Goal: Task Accomplishment & Management: Complete application form

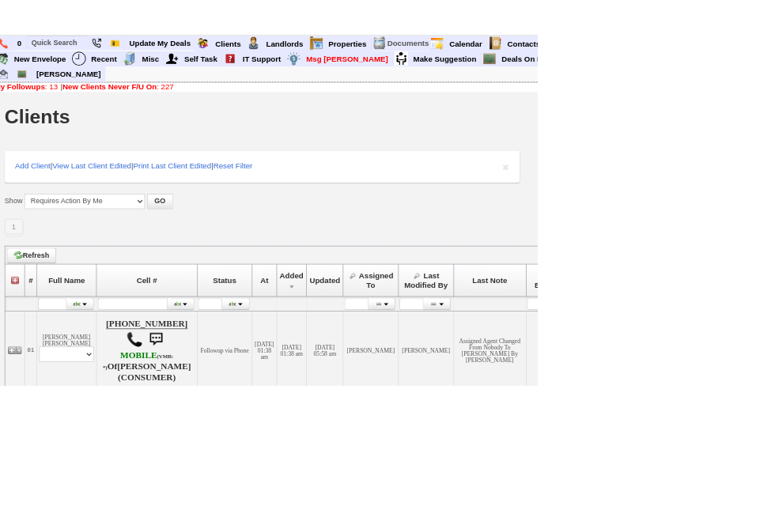
scroll to position [4, 183]
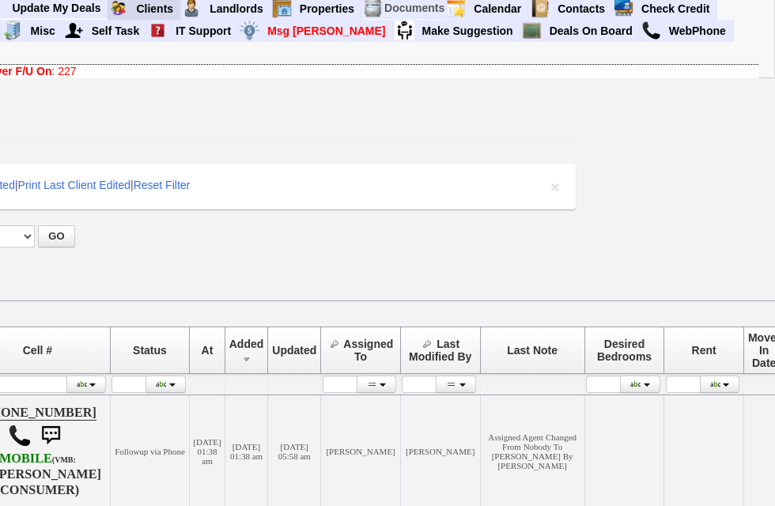
click at [161, 3] on link "Clients" at bounding box center [155, 8] width 51 height 21
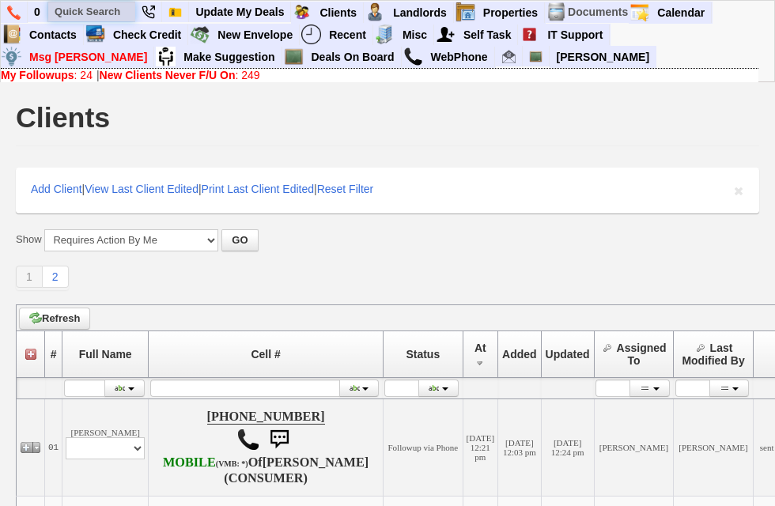
click at [115, 7] on input "text" at bounding box center [91, 12] width 87 height 20
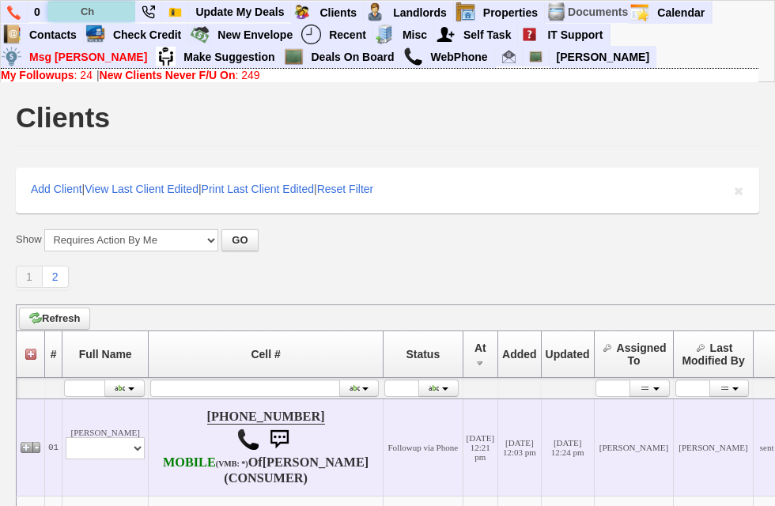
type input "C"
type input "Christina Ramos"
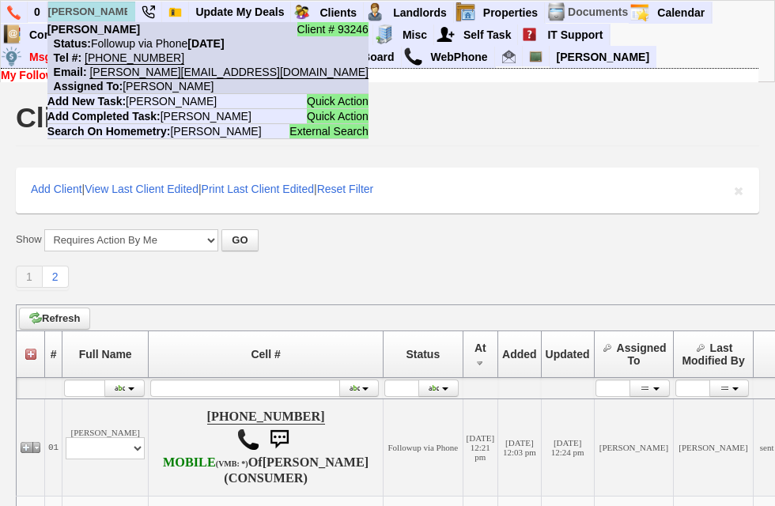
click at [222, 45] on b "Tuesday, August 12th, 2025" at bounding box center [205, 43] width 36 height 13
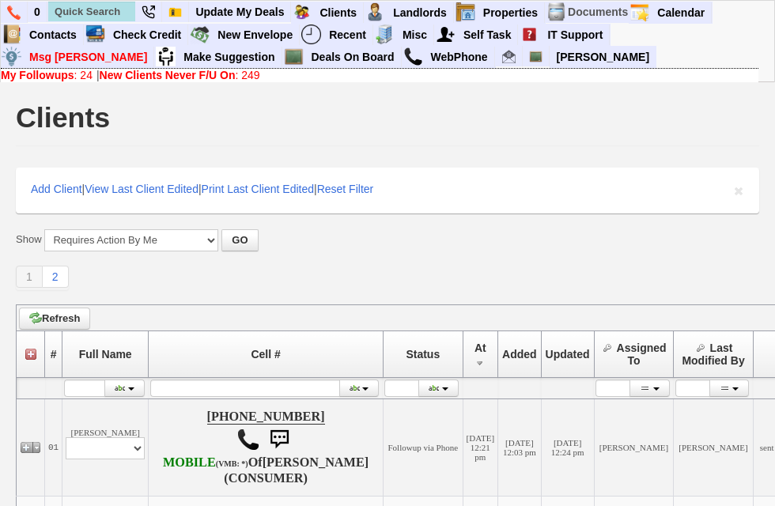
click at [506, 117] on div "Clients" at bounding box center [387, 121] width 743 height 50
click at [262, 34] on link "New Envelope" at bounding box center [255, 35] width 89 height 21
click at [275, 38] on link "New Envelope" at bounding box center [255, 35] width 89 height 21
click at [268, 55] on link "View Envelopes" at bounding box center [302, 56] width 187 height 21
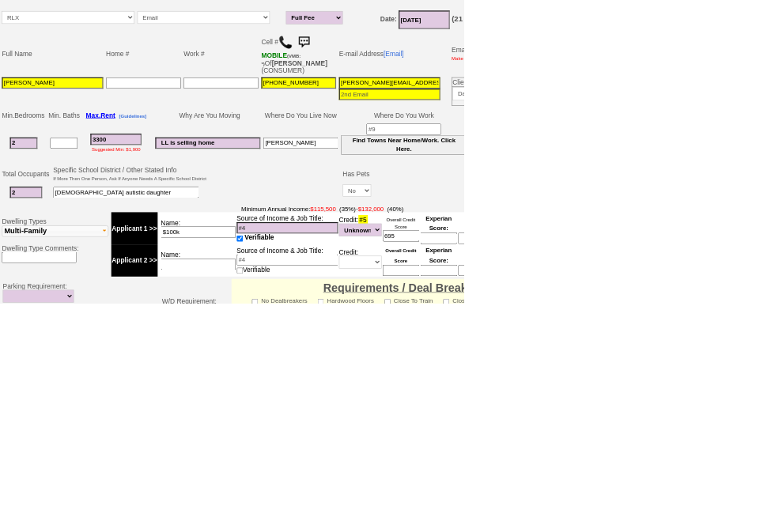
scroll to position [380, 0]
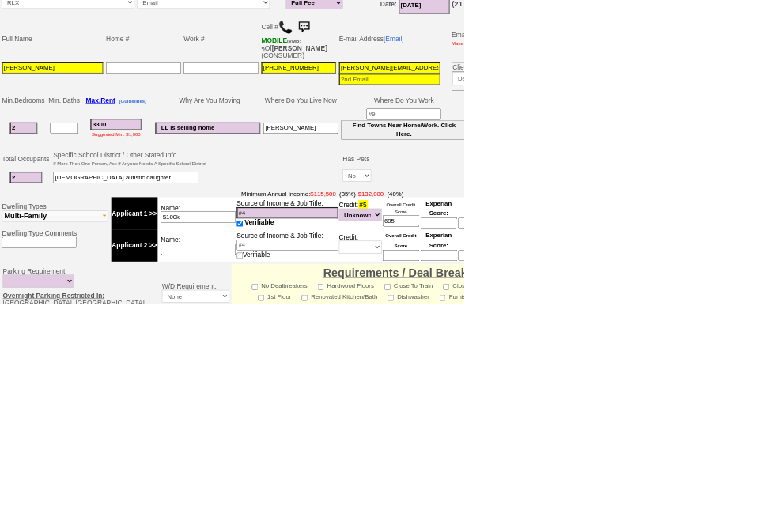
select select "100"
click at [539, 463] on input "file" at bounding box center [567, 466] width 210 height 17
type input "C:\fakepath\Christina Ramos fee 1.png"
click at [722, 464] on input "Upload" at bounding box center [698, 466] width 47 height 21
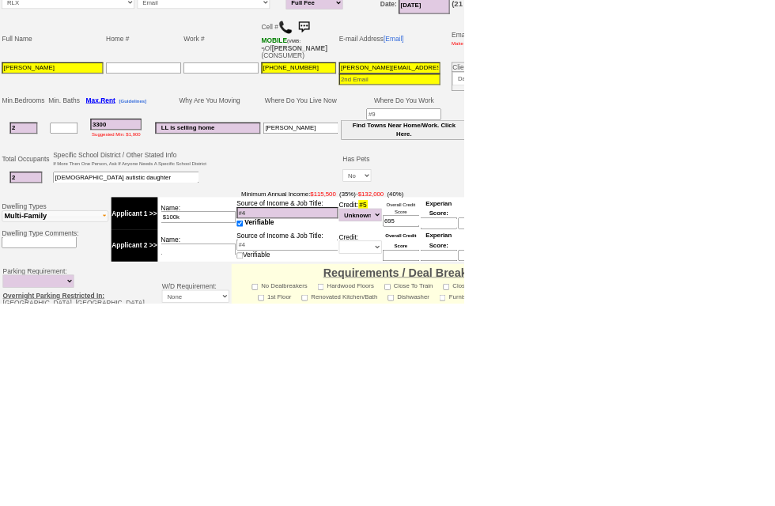
select select "100"
click at [332, 452] on link "[Insert]" at bounding box center [312, 444] width 39 height 13
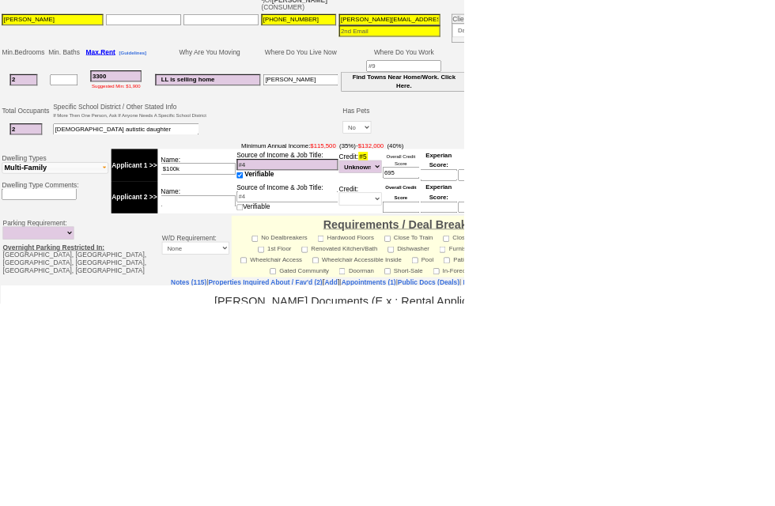
scroll to position [0, 0]
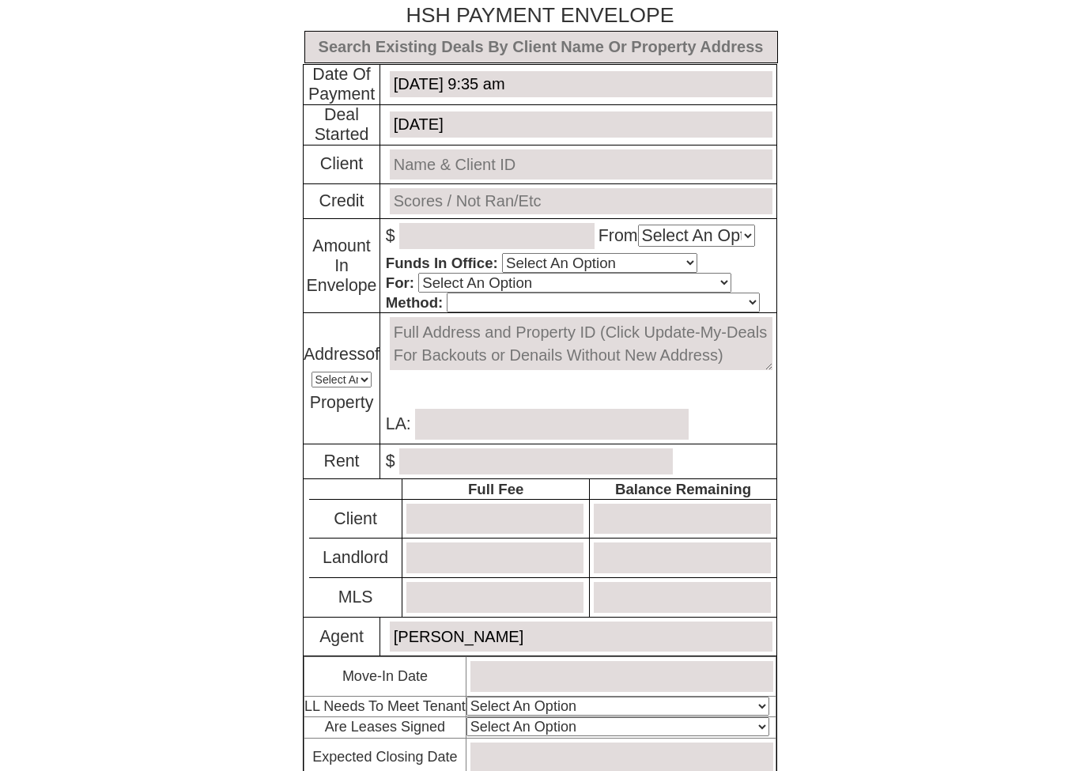
click at [603, 90] on input "August 10, 2025 9:35 am" at bounding box center [581, 84] width 383 height 26
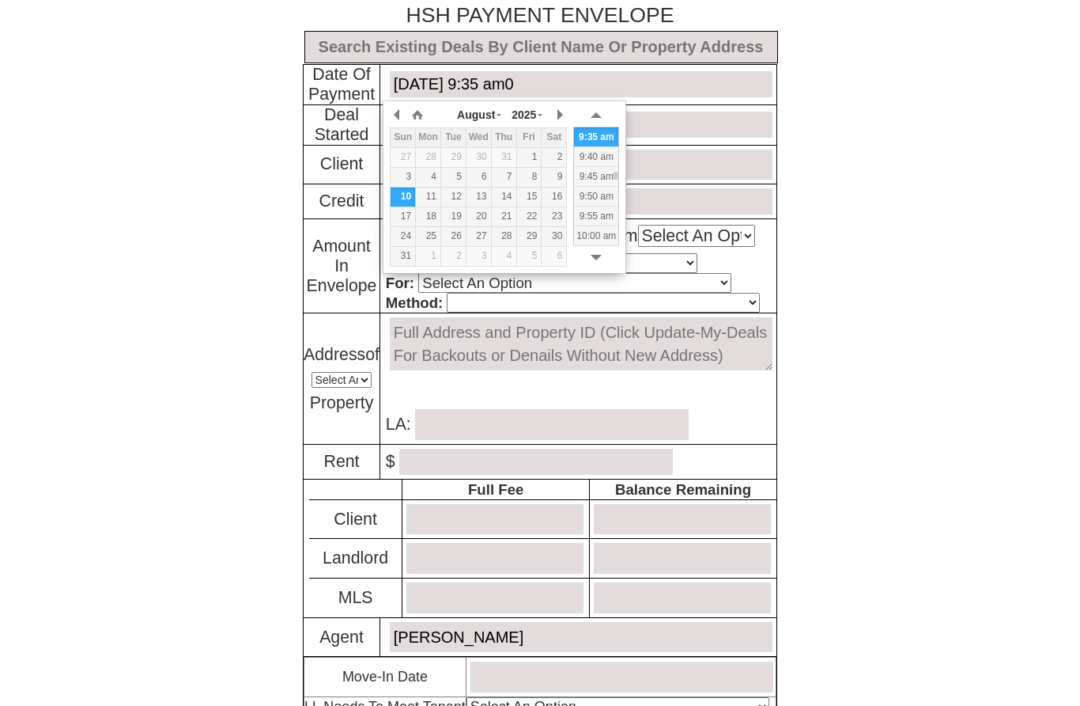
type input "August 10, 2025 9:35 am"
click at [714, 40] on input "text" at bounding box center [542, 47] width 474 height 32
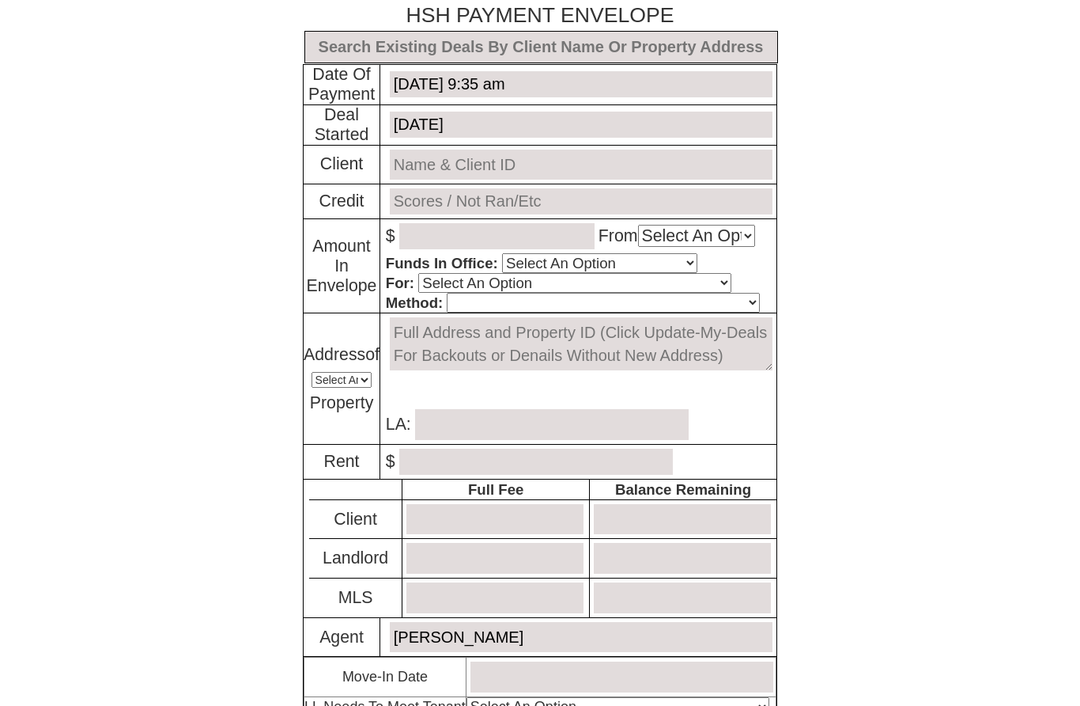
type input "0"
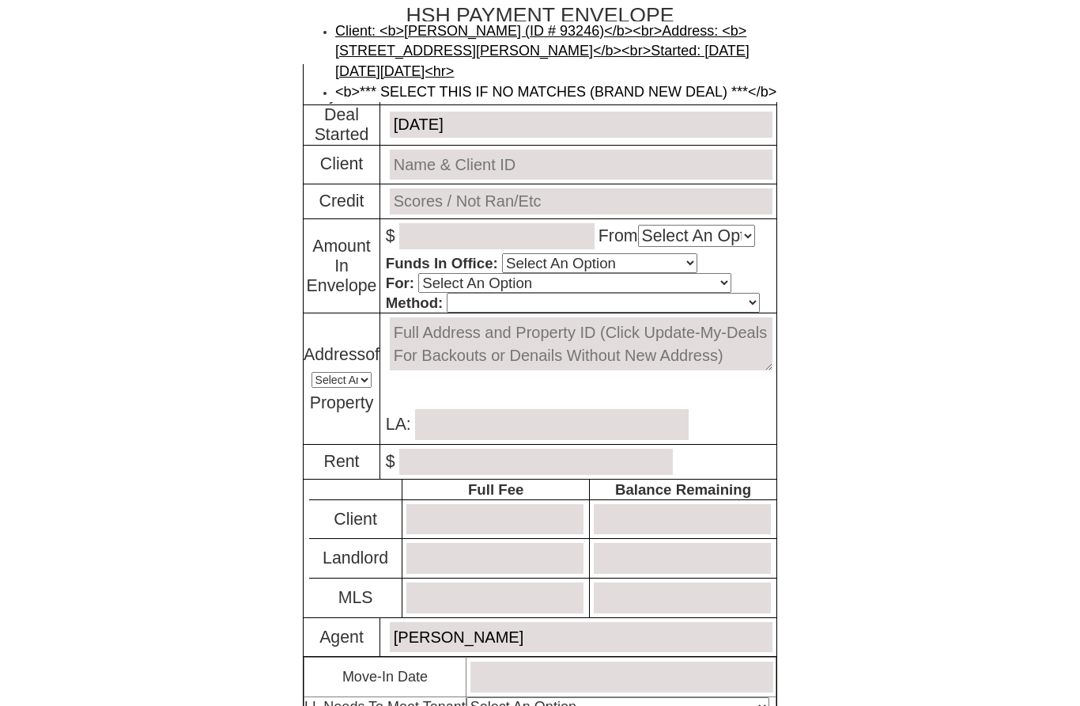
click at [662, 79] on link "Client: <b>Christina Ramos (ID # 93246)</b><br>Address: <b>75 Harrison Ave - Bl…" at bounding box center [542, 51] width 414 height 56
type input "Deal ID: #6170"
type input "[DATE]"
type input "[PERSON_NAME] (ID # 93246)"
type input "not ran"
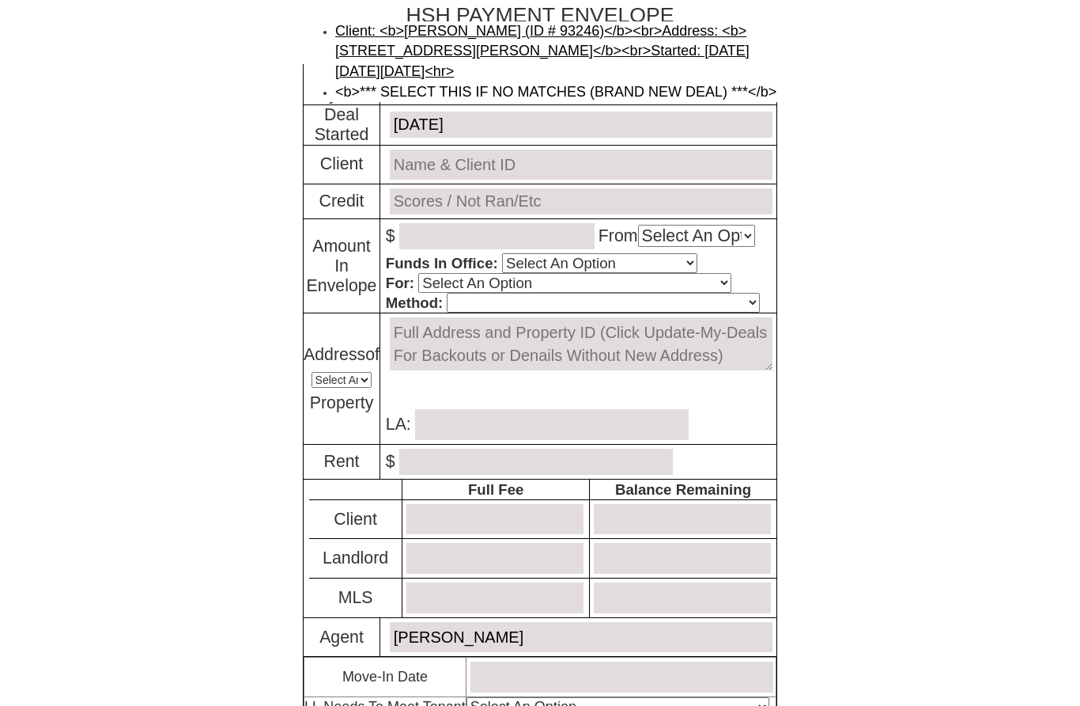
select select "Lotus"
type textarea "[STREET_ADDRESS][PERSON_NAME] #side - Unit #1 - Floor: [GEOGRAPHIC_DATA]"
type input "[PERSON_NAME]"
type input "3295.00"
type input "3954.00"
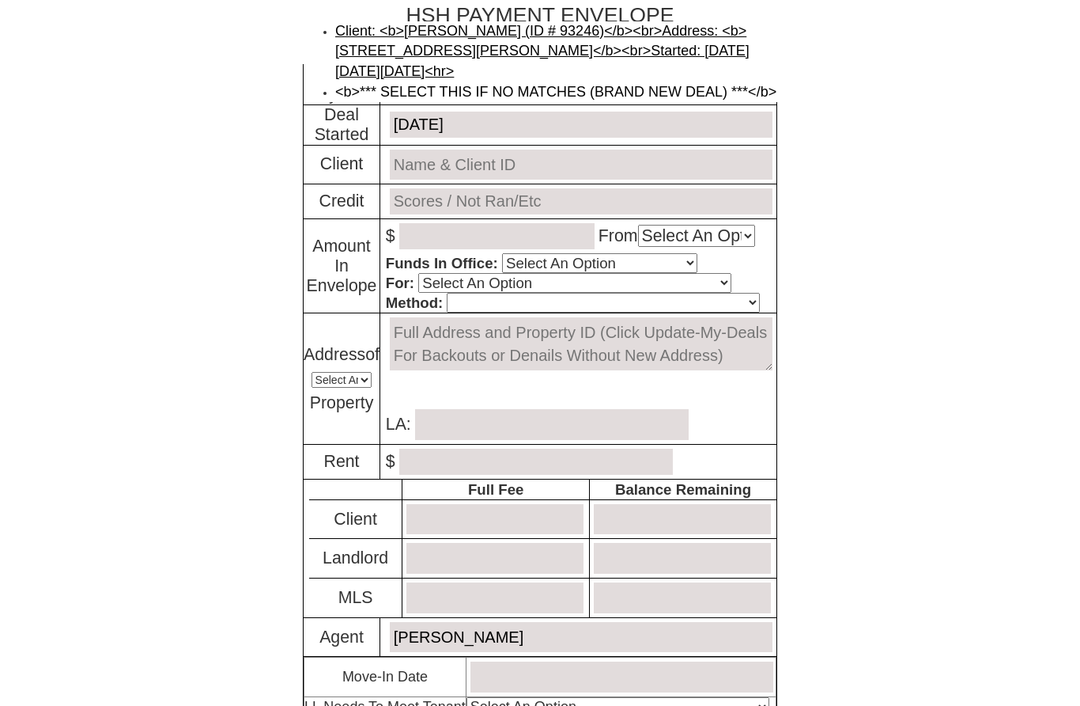
type input "3354"
type input "0.00"
type input "0"
type input "0.00"
type input "0"
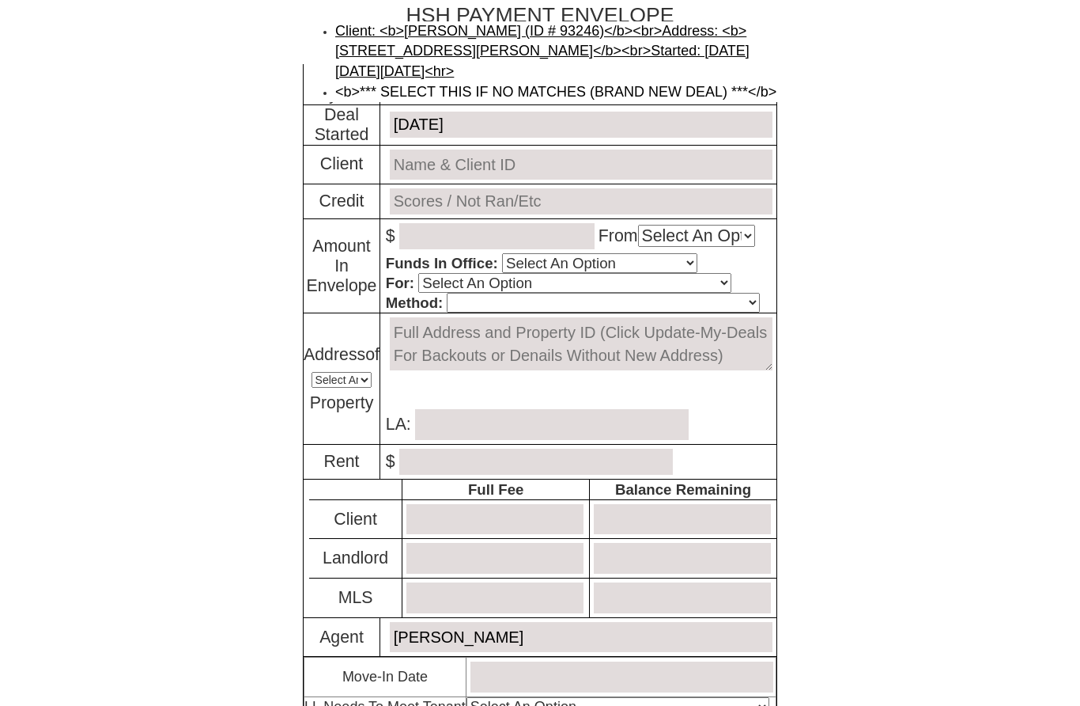
type input "[DATE]"
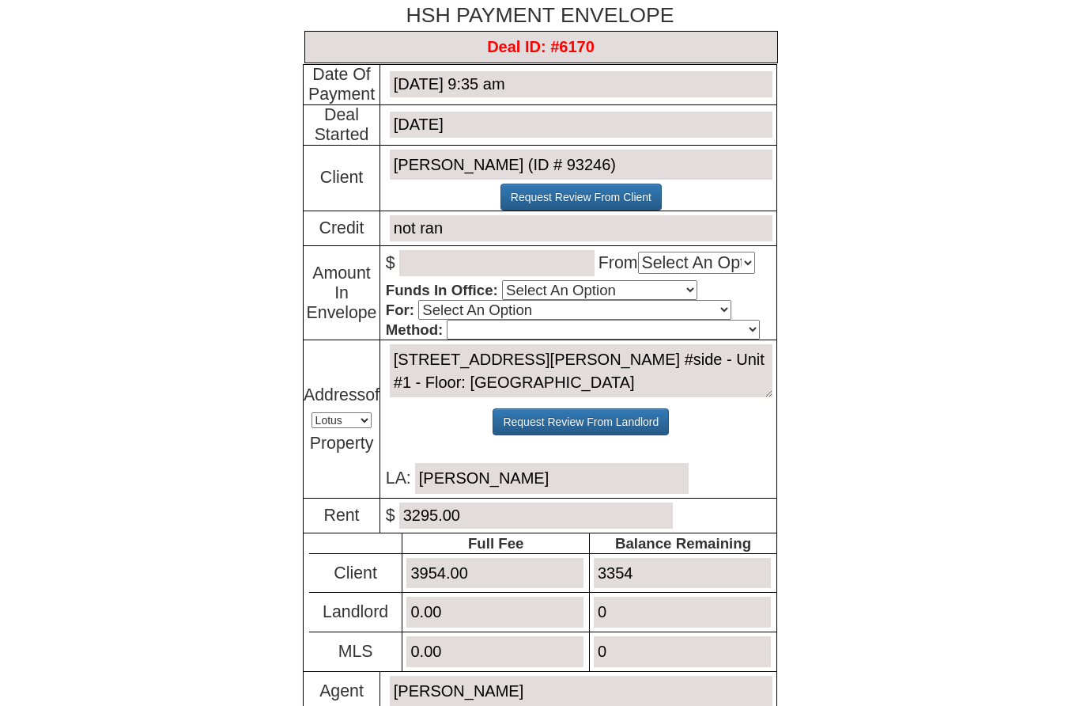
click at [545, 267] on input "number" at bounding box center [496, 263] width 195 height 26
type input "1677"
click at [743, 272] on select "Select An Option Client Landlord MLS" at bounding box center [696, 263] width 117 height 22
select select "Client"
click at [633, 300] on select "Select An Option Yes No" at bounding box center [599, 290] width 195 height 20
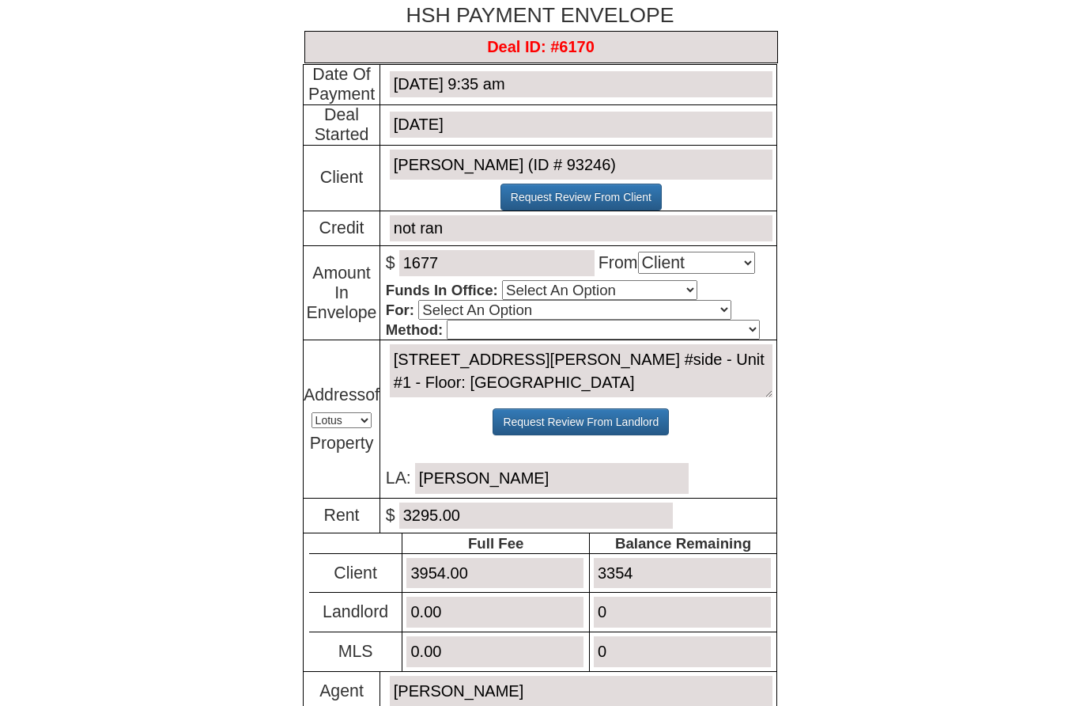
click at [640, 300] on select "Select An Option Yes No" at bounding box center [599, 290] width 195 height 20
select select "Yes"
click at [586, 320] on select "Select An Option Brokers Fee Credit Check Transfer Of Funds Other" at bounding box center [574, 310] width 312 height 20
select select "Brokers Fee"
click at [565, 339] on select "Cash Certified Check Regular Check Credit Card Quickpay Wire ACH N/A" at bounding box center [603, 330] width 312 height 20
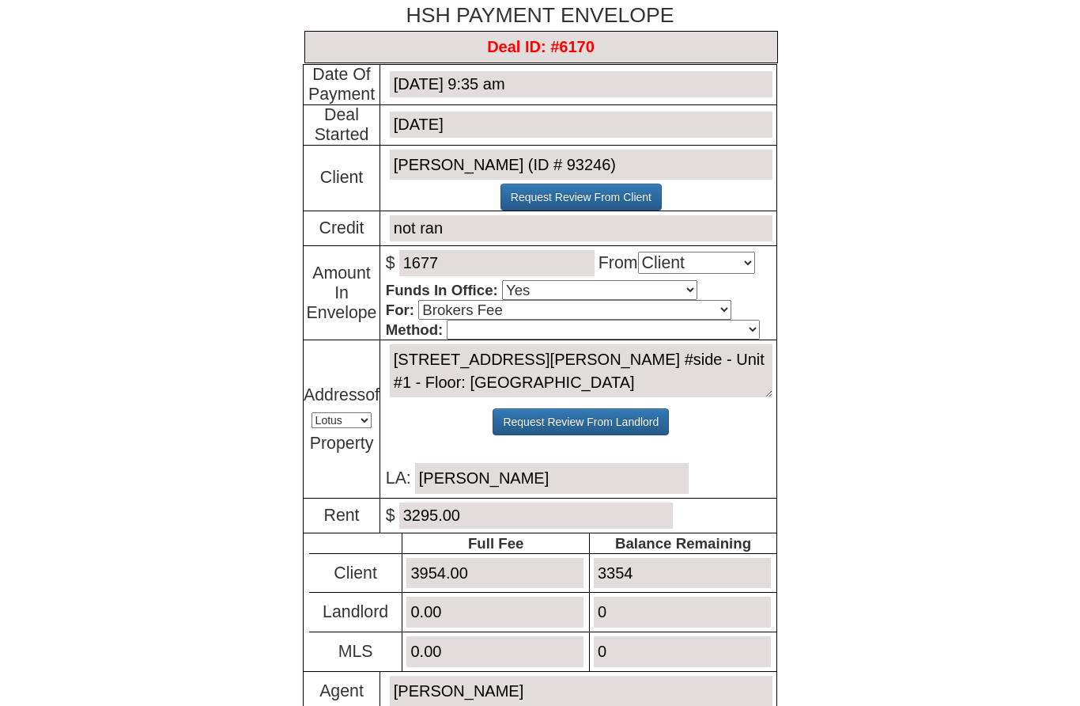
select select "Quickpay"
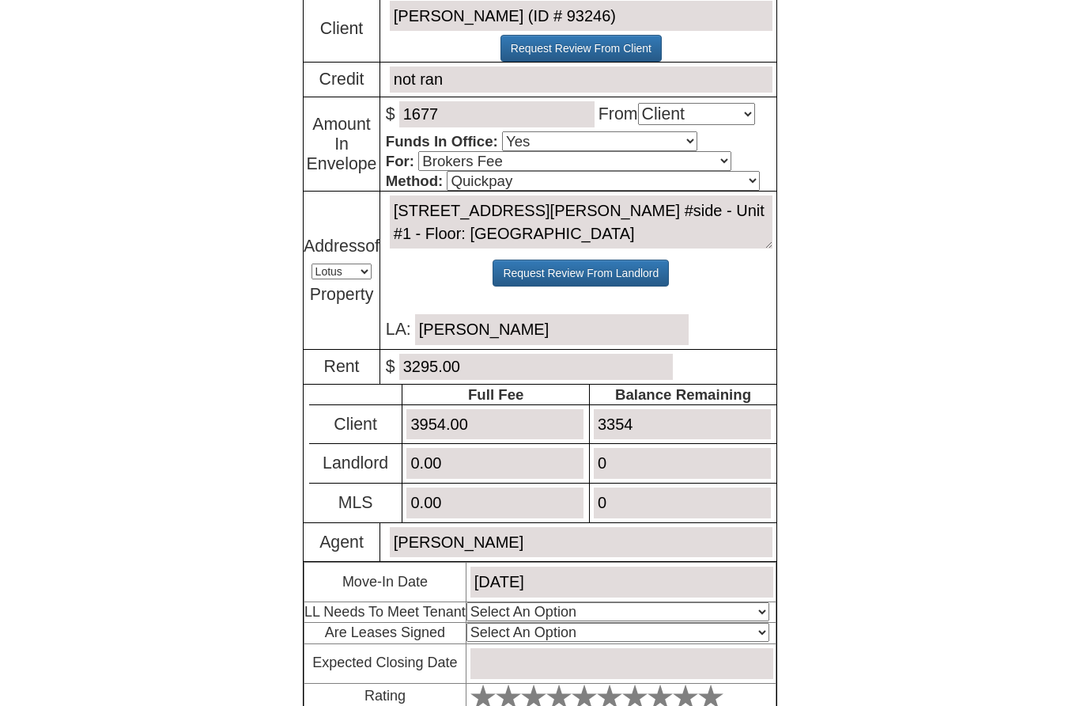
scroll to position [173, 0]
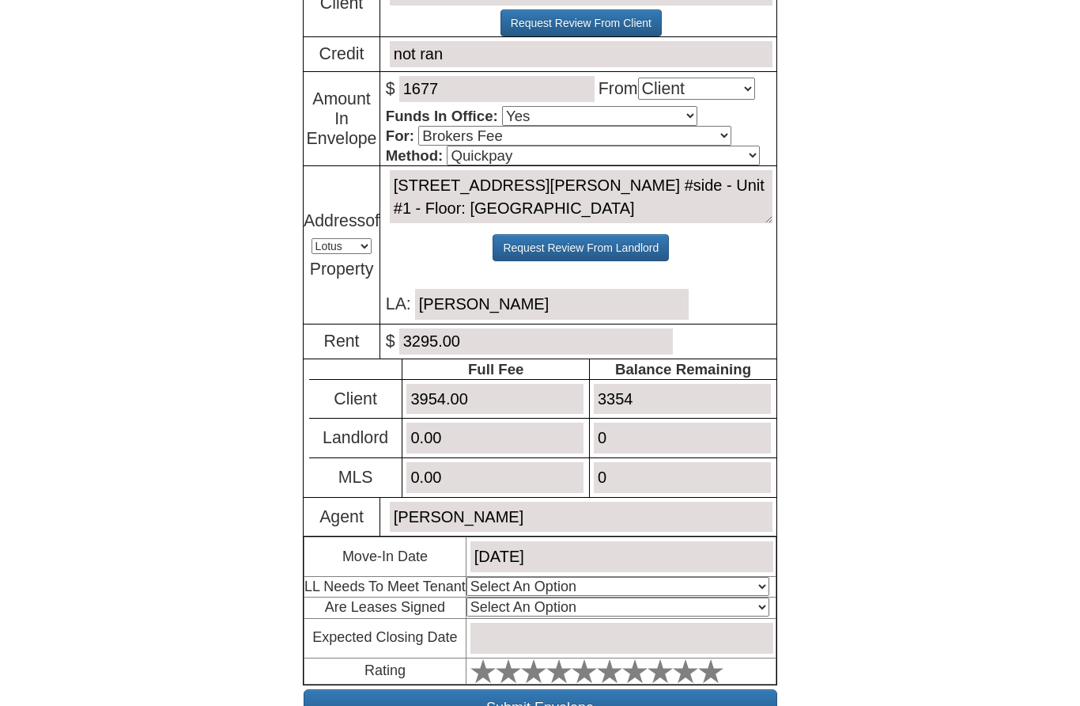
click at [712, 415] on input "3354" at bounding box center [682, 399] width 177 height 31
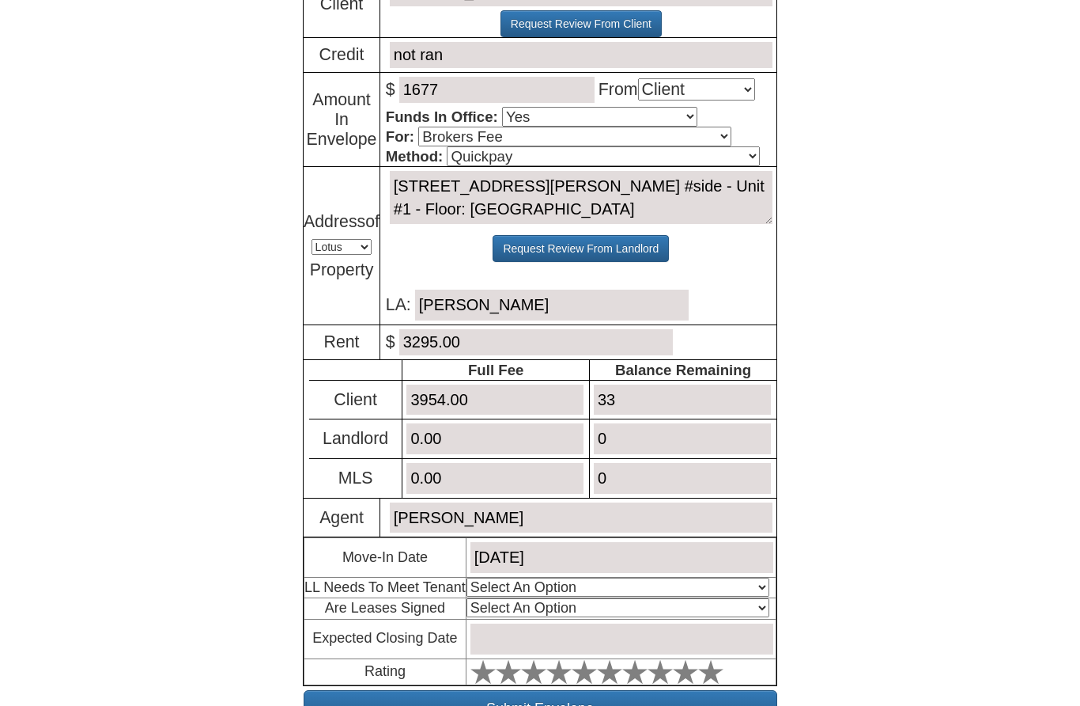
type input "3"
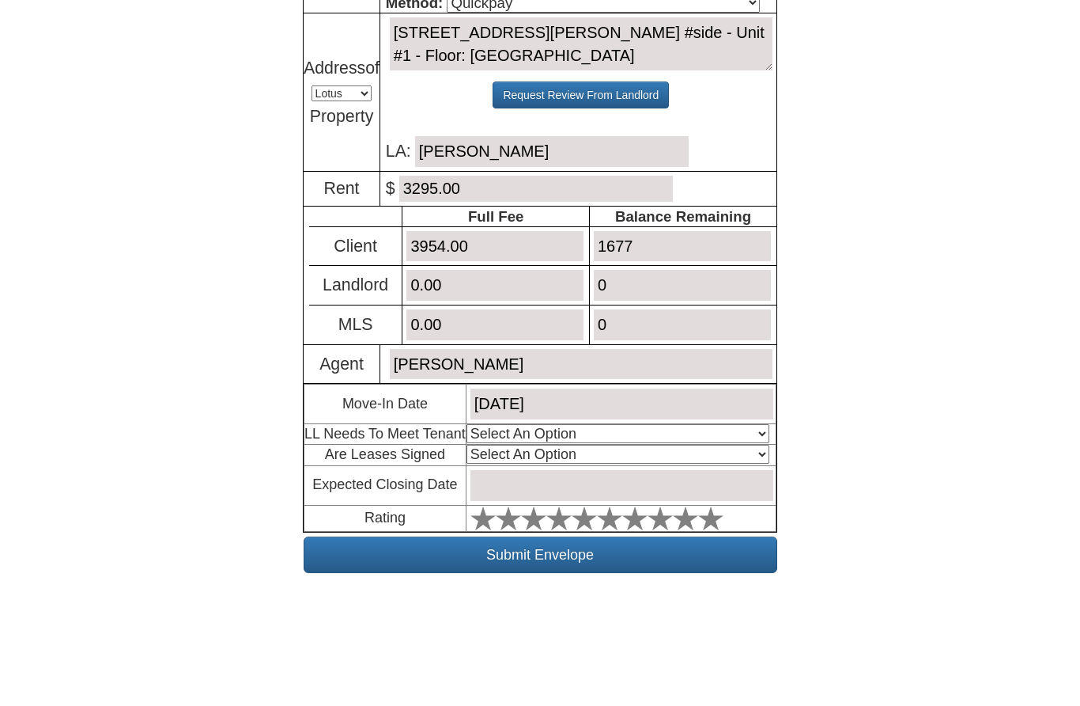
scroll to position [293, 0]
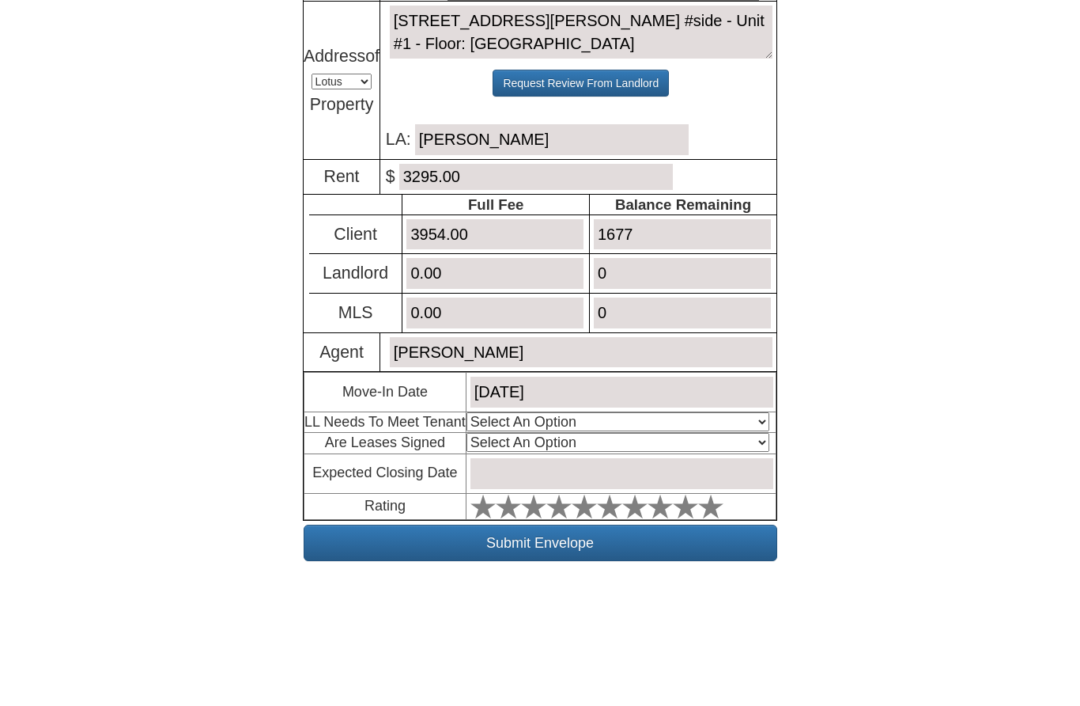
type input "1677"
click at [721, 466] on input "September 1, 2025" at bounding box center [622, 481] width 303 height 31
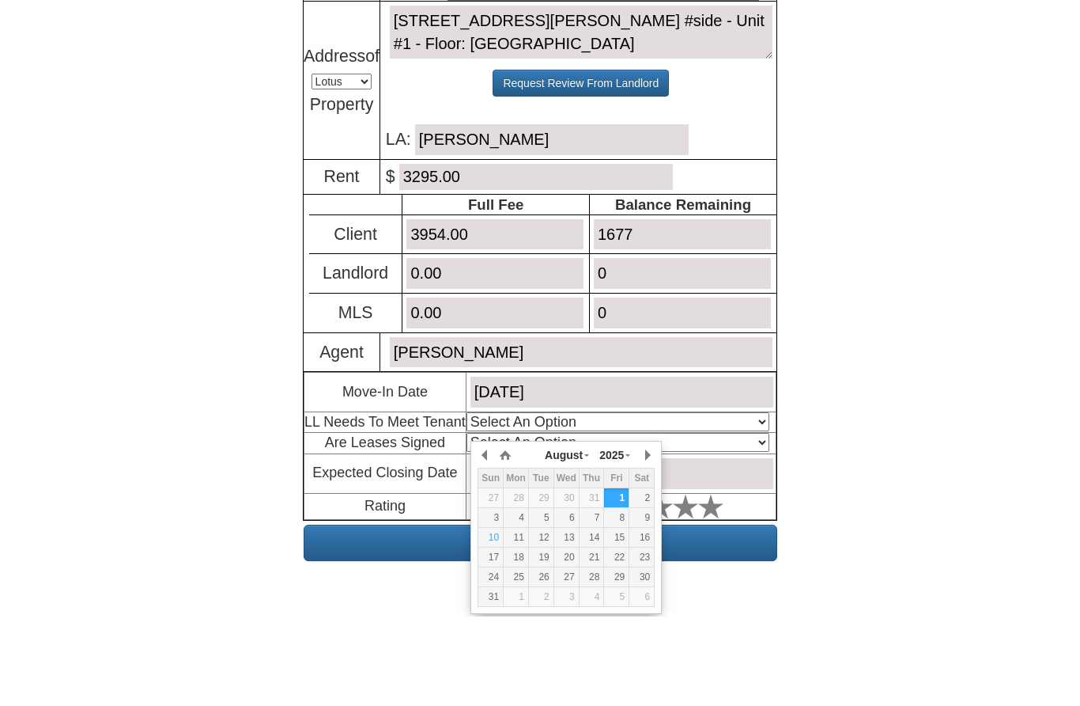
type input "[DATE]"
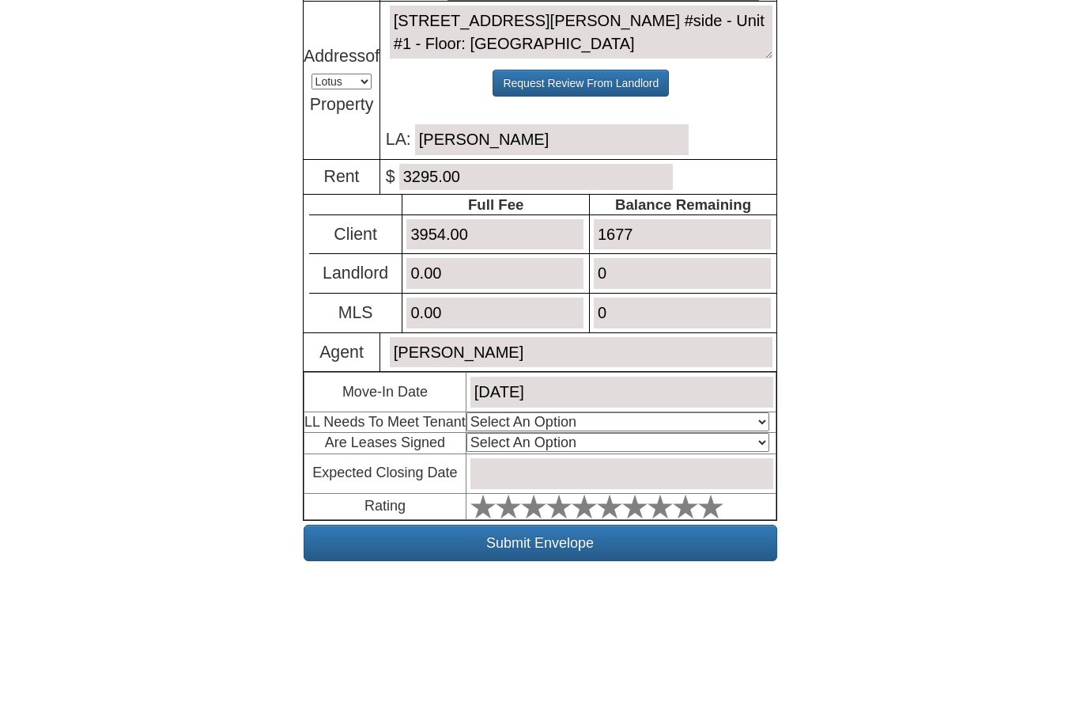
click at [672, 501] on select "Select An Option Yes Yes - Met No" at bounding box center [618, 510] width 303 height 19
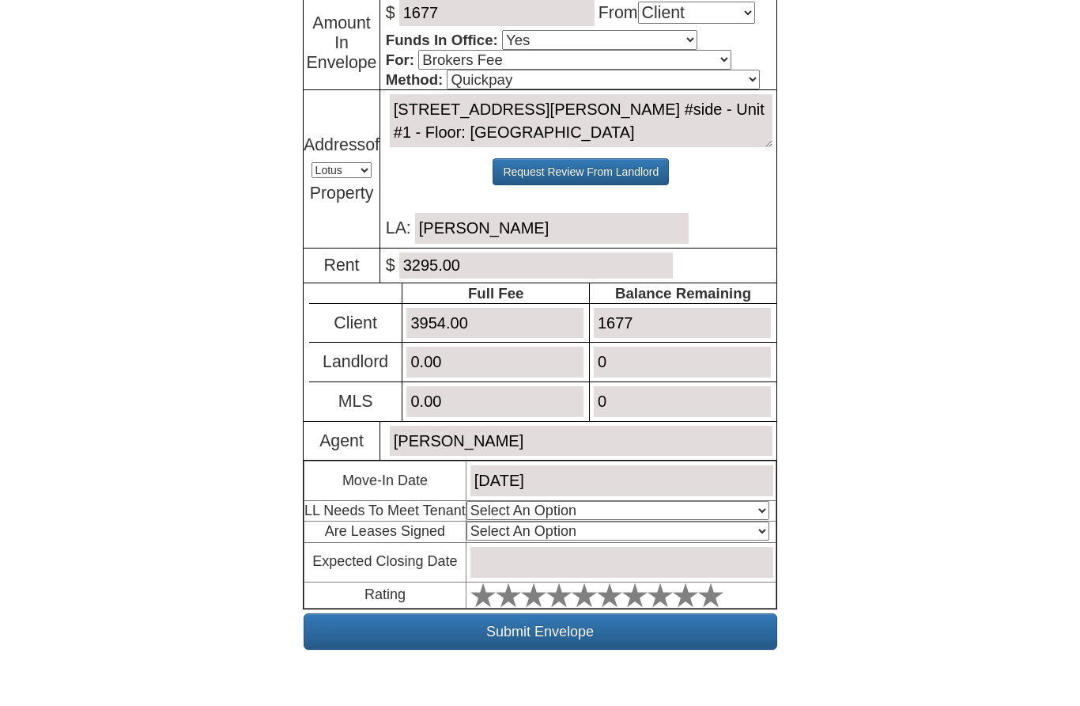
select select "Yes - Met"
click at [626, 541] on select "Select An Option No Yes" at bounding box center [618, 531] width 303 height 19
select select "No"
click at [600, 569] on input "text" at bounding box center [622, 562] width 303 height 31
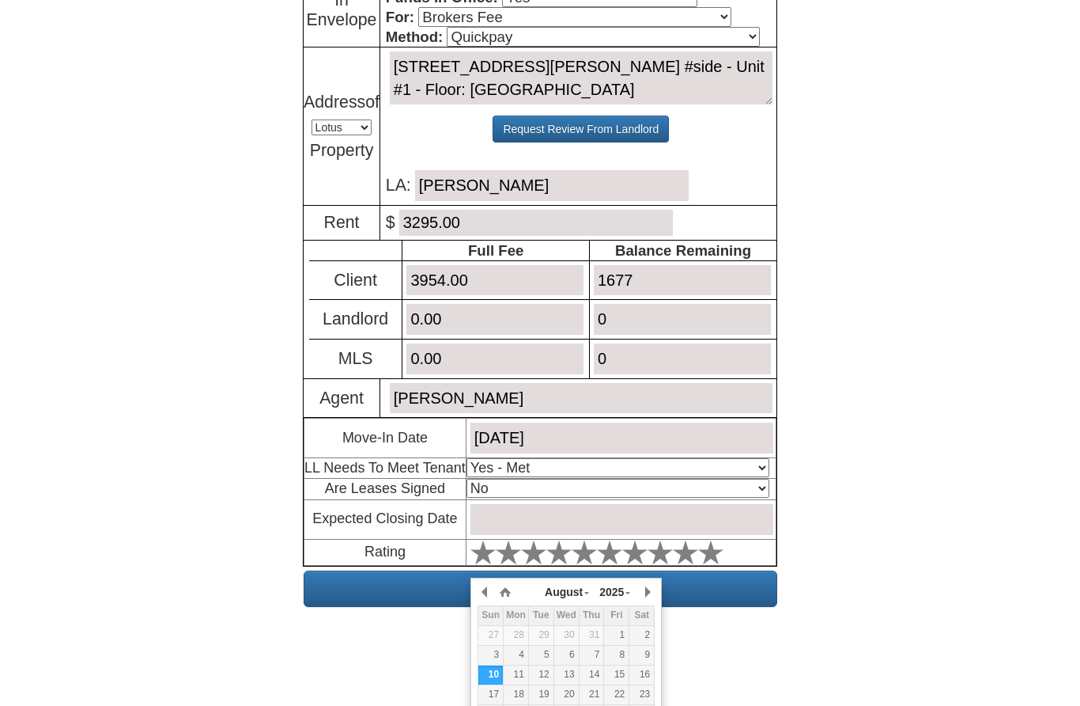
click at [721, 535] on input "text" at bounding box center [622, 519] width 303 height 31
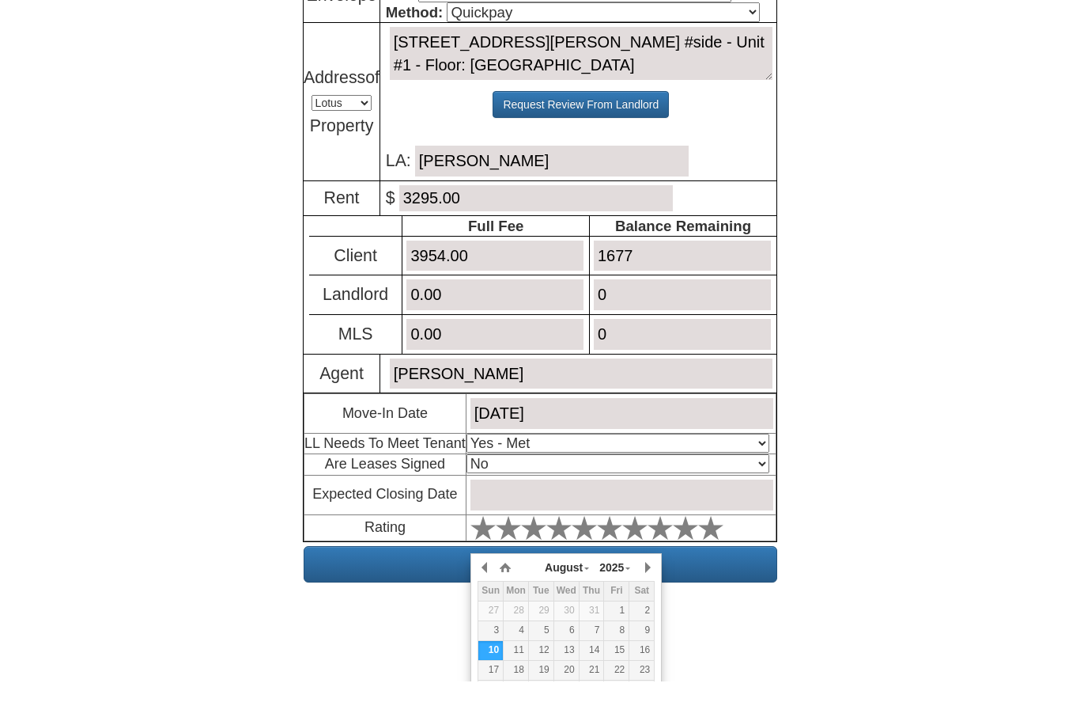
type input "[DATE]"
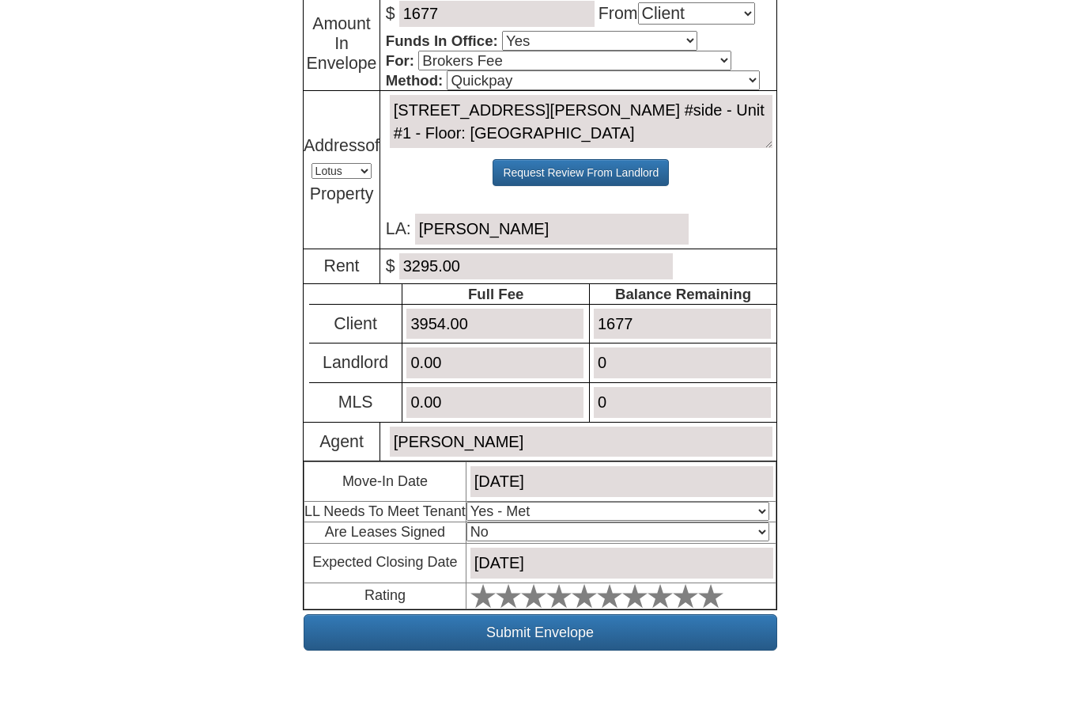
click at [496, 607] on polygon at bounding box center [483, 595] width 25 height 24
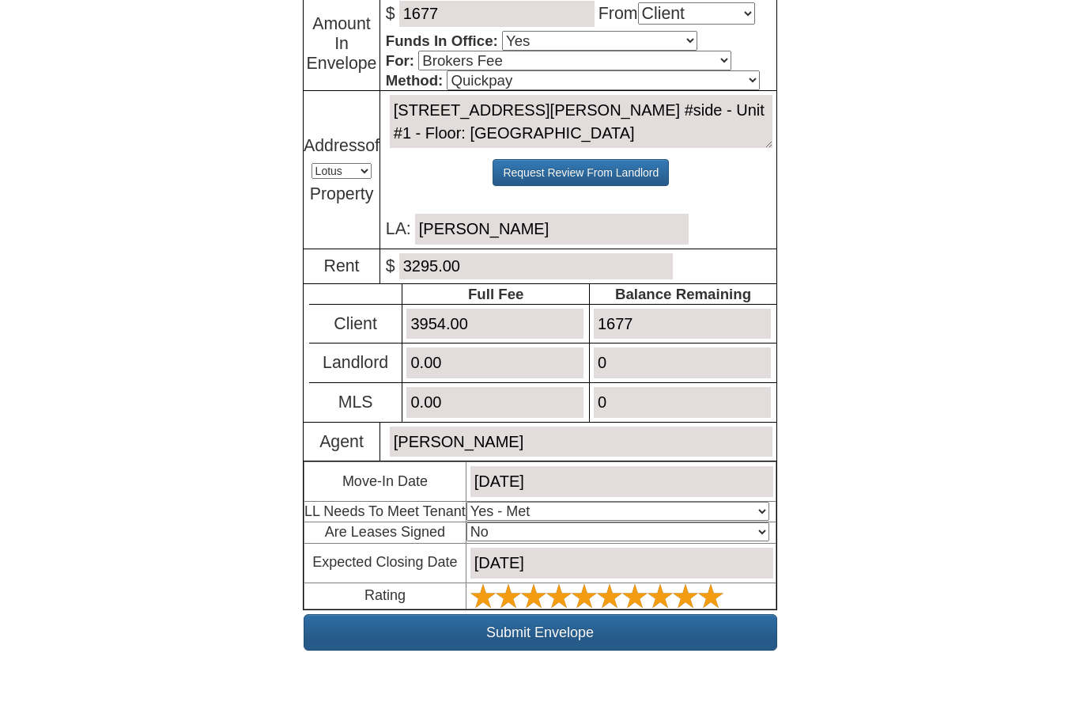
click at [690, 650] on input "Submit Envelope" at bounding box center [541, 632] width 474 height 36
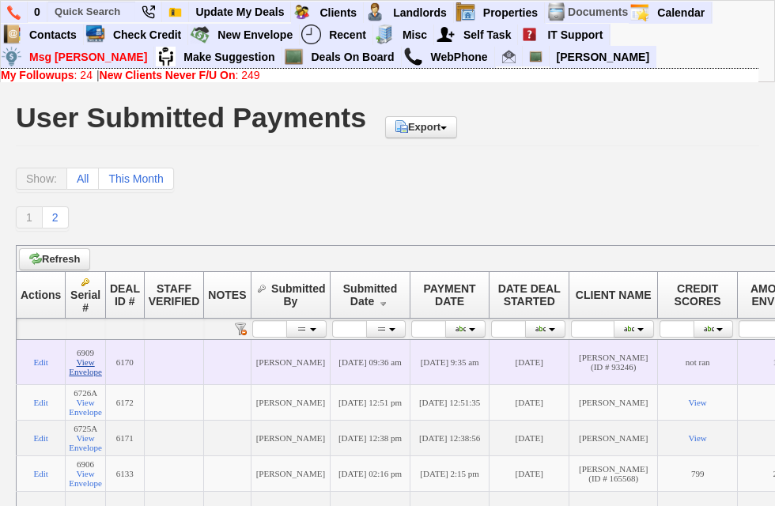
click at [89, 376] on link "View Envelope" at bounding box center [85, 367] width 33 height 19
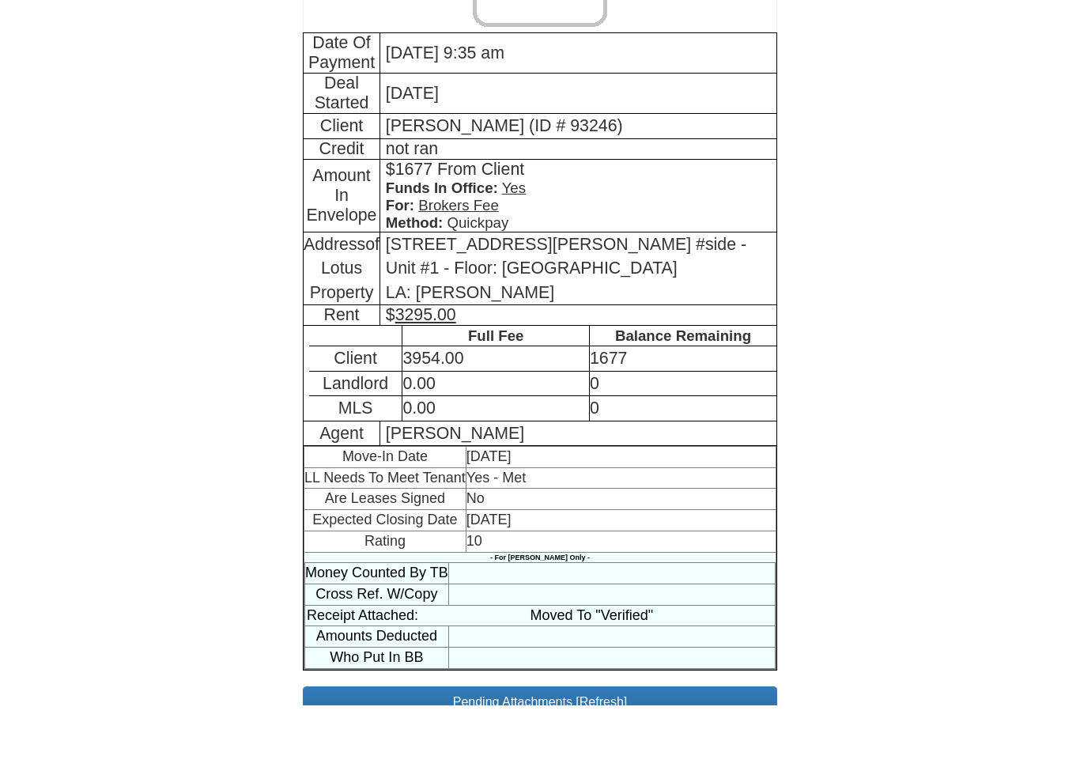
scroll to position [172, 0]
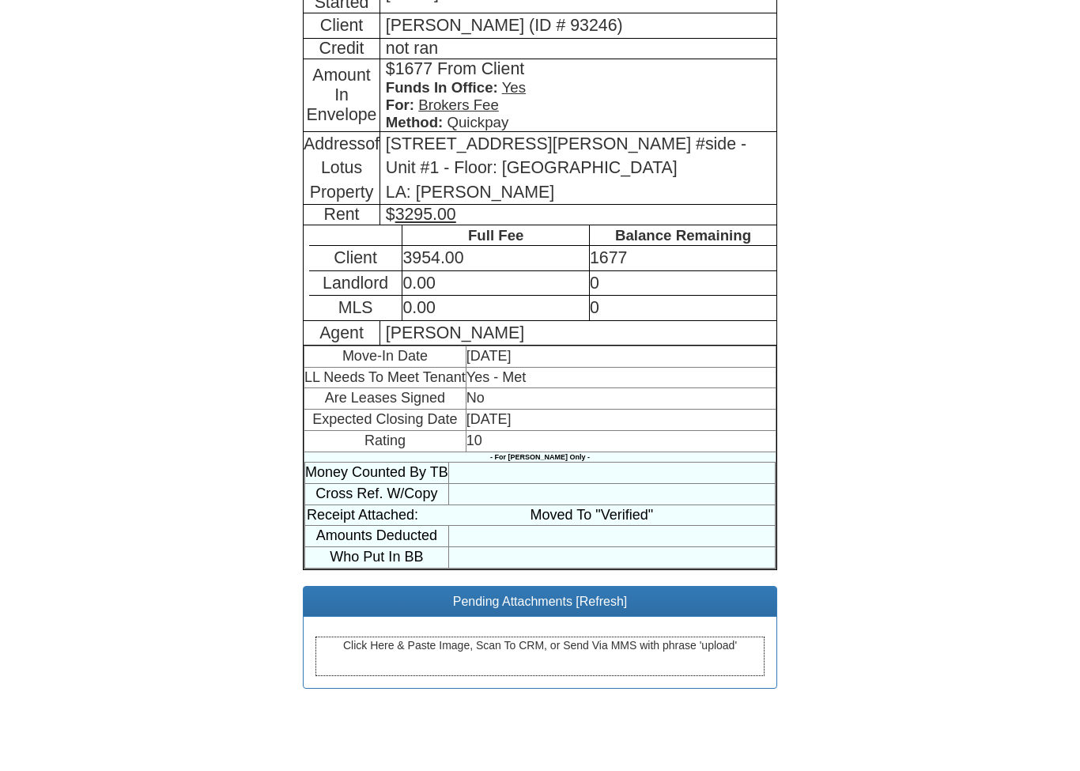
click at [607, 703] on div "Click Here & Paste Image, Scan To CRM, or Send Via MMS with phrase 'upload'" at bounding box center [540, 723] width 449 height 40
click at [603, 703] on div "Click Here & Paste Image, Scan To CRM, or Send Via MMS with phrase 'upload'" at bounding box center [540, 723] width 449 height 40
click at [602, 703] on div "Click Here & Paste Image, Scan To CRM, or Send Via MMS with phrase 'upload'" at bounding box center [540, 723] width 449 height 40
click at [606, 703] on div "Click Here & Paste Image, Scan To CRM, or Send Via MMS with phrase 'upload'" at bounding box center [540, 723] width 449 height 40
